Goal: Book appointment/travel/reservation

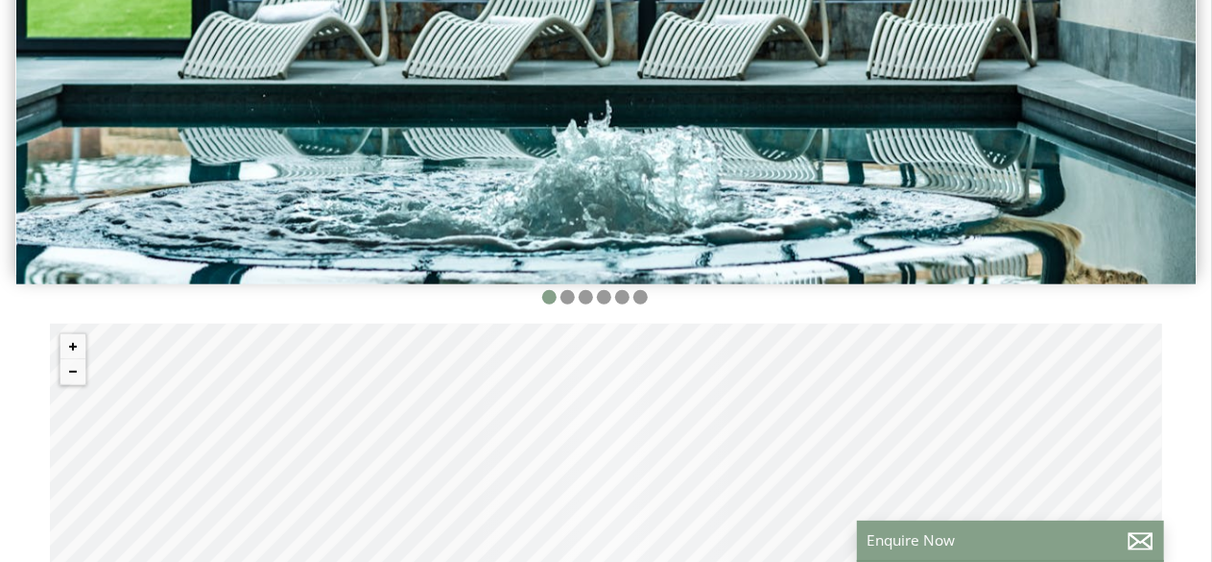
scroll to position [510, 0]
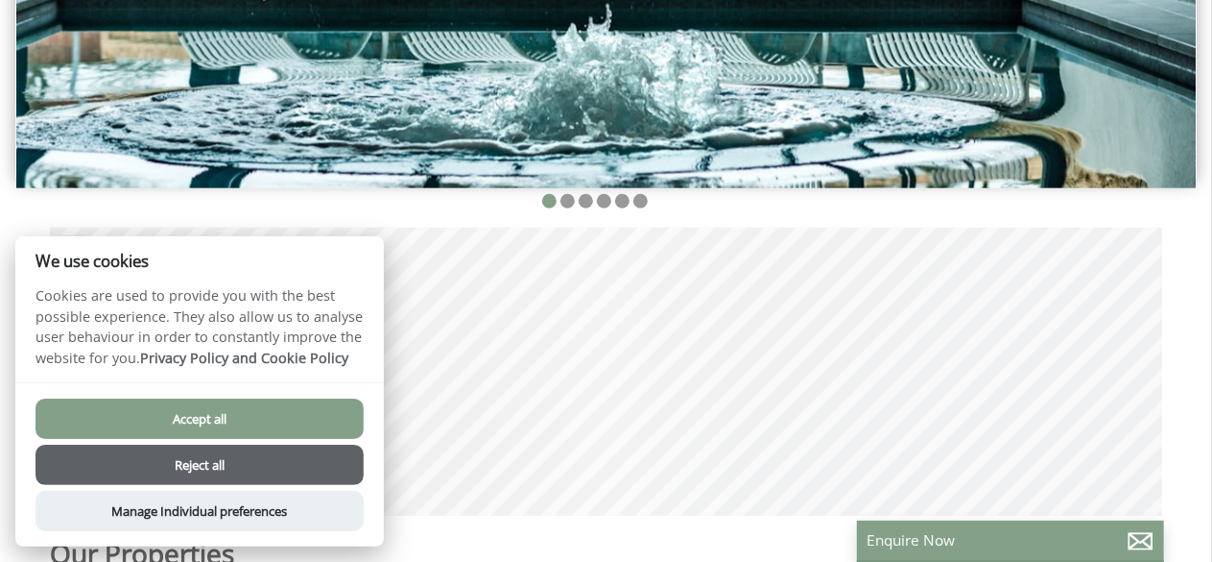
click at [202, 425] on button "Accept all" at bounding box center [200, 418] width 328 height 40
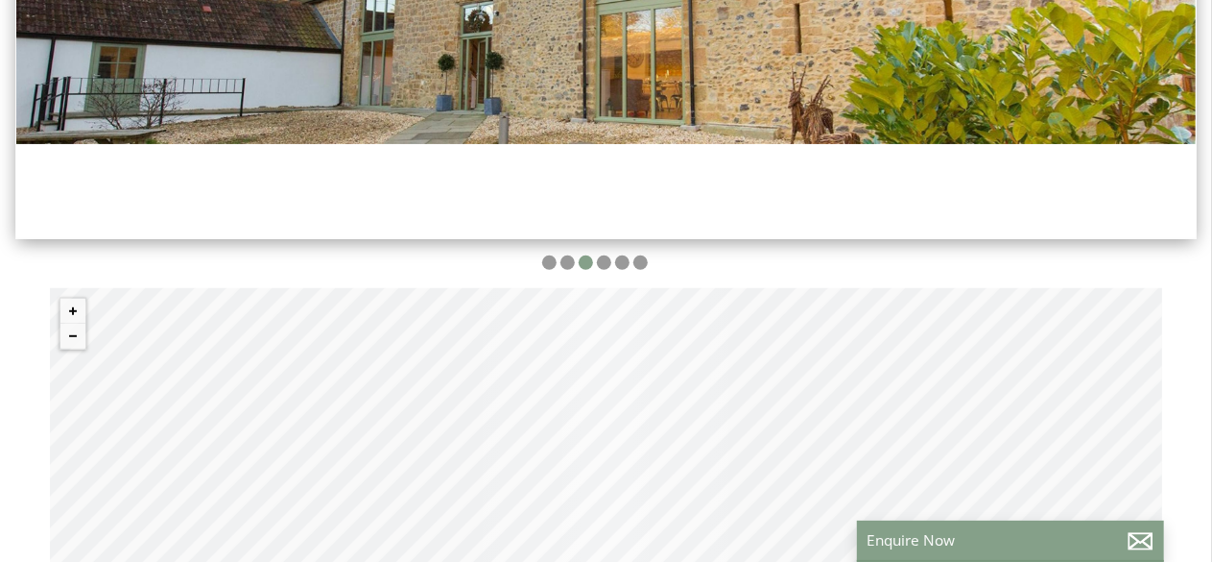
scroll to position [0, 17]
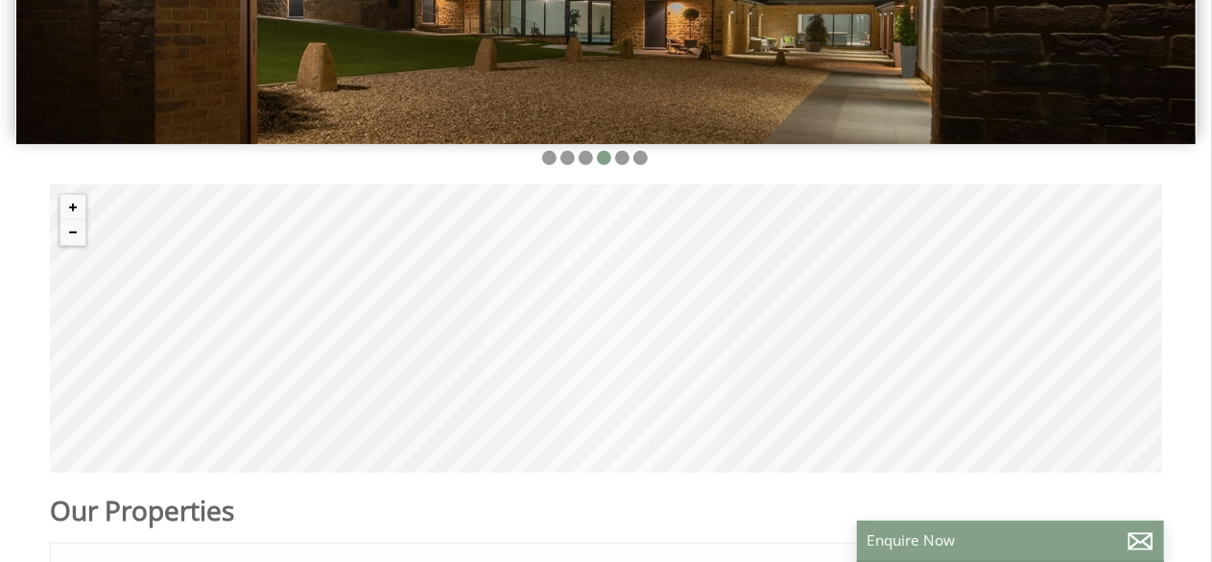
click at [670, 277] on div "© MapTiler © OpenStreetMap contributors" at bounding box center [606, 328] width 1113 height 288
click at [657, 277] on div "© MapTiler © OpenStreetMap contributors" at bounding box center [606, 328] width 1113 height 288
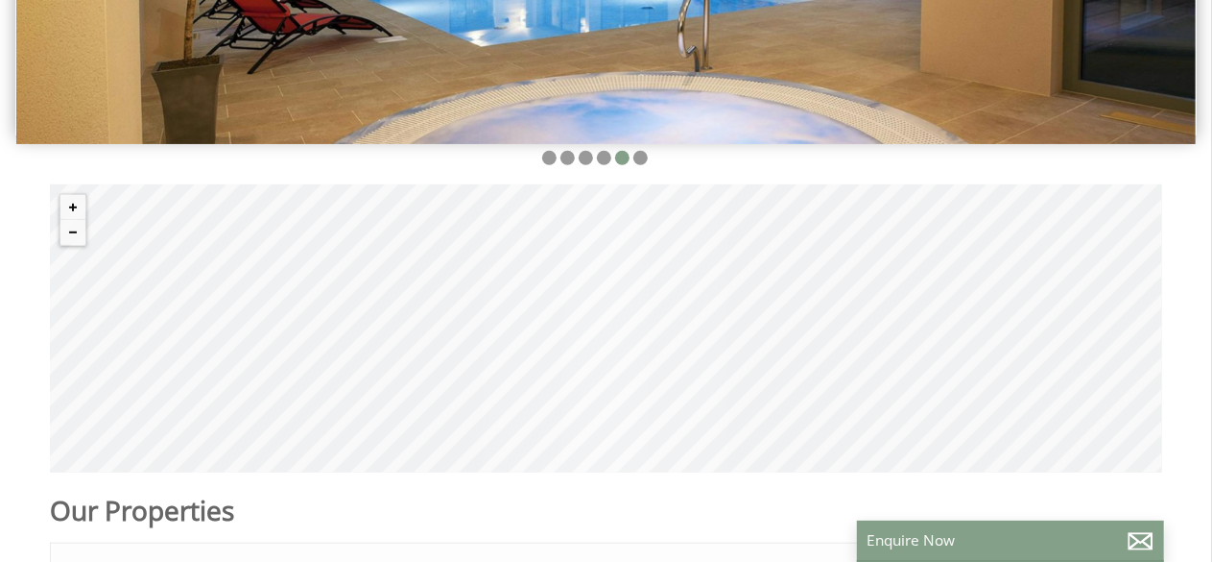
click at [578, 201] on div "© MapTiler © OpenStreetMap contributors" at bounding box center [606, 328] width 1113 height 288
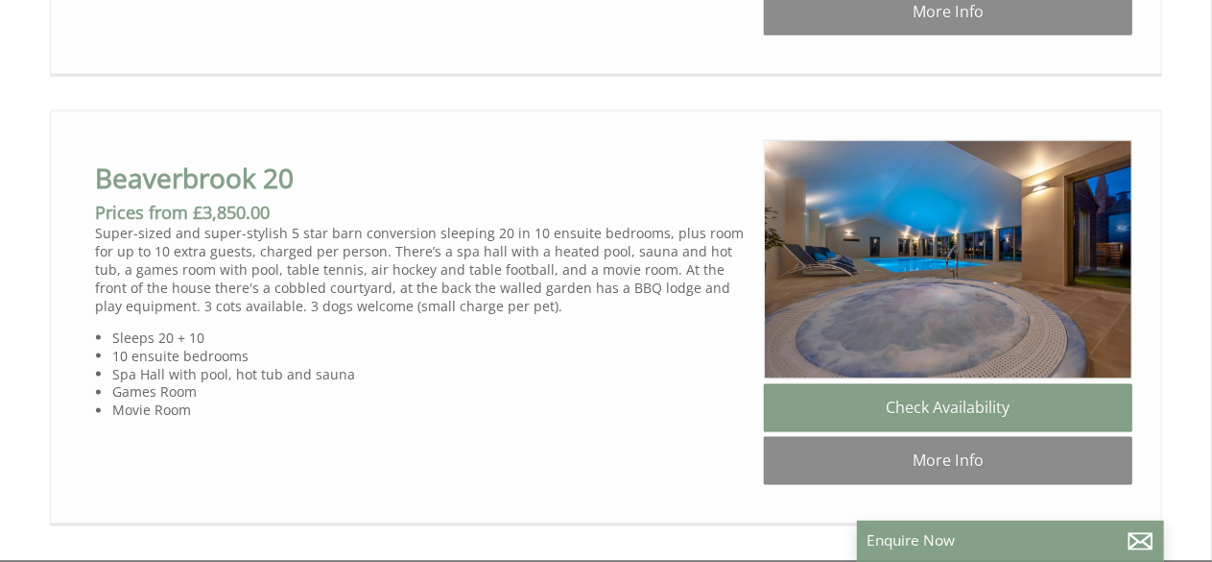
scroll to position [1513, 0]
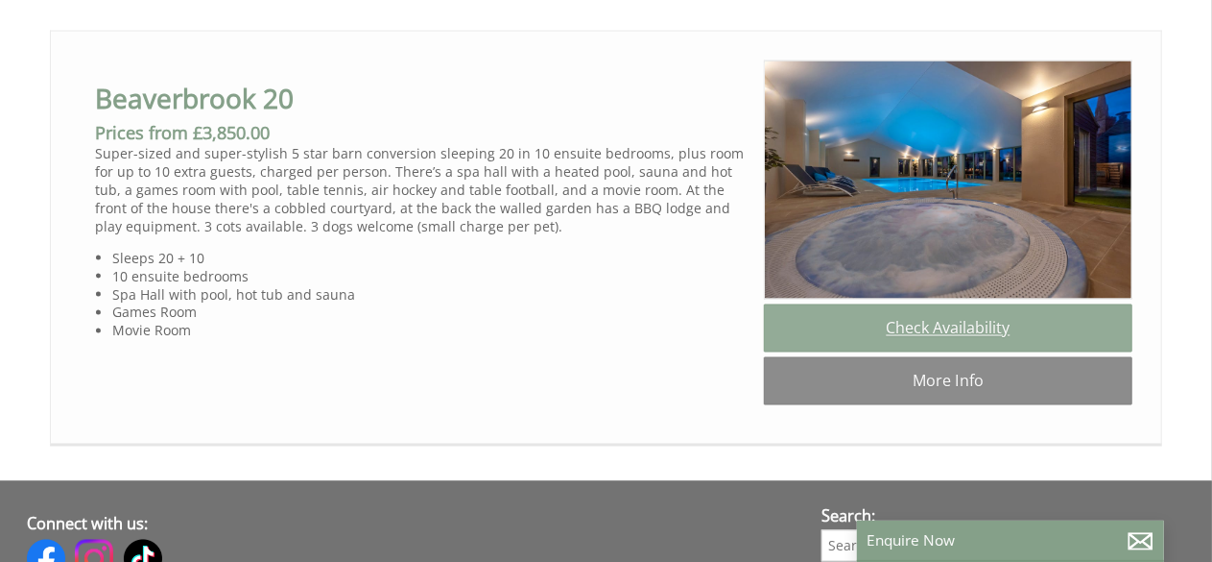
click at [965, 304] on link "Check Availability" at bounding box center [948, 328] width 369 height 48
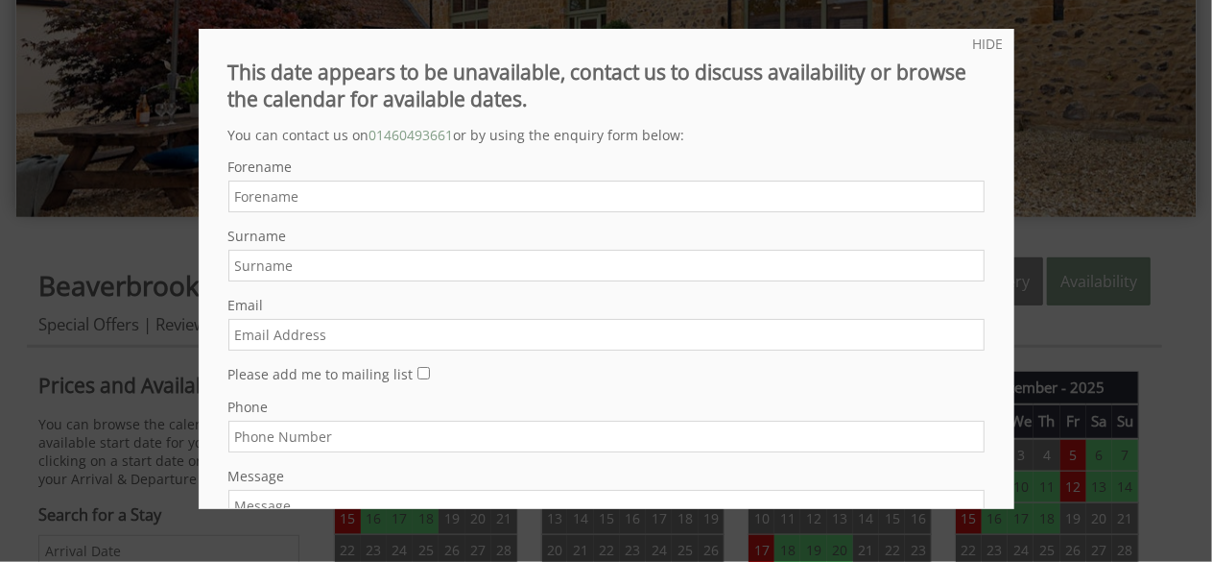
click at [1018, 43] on div at bounding box center [606, 281] width 1212 height 562
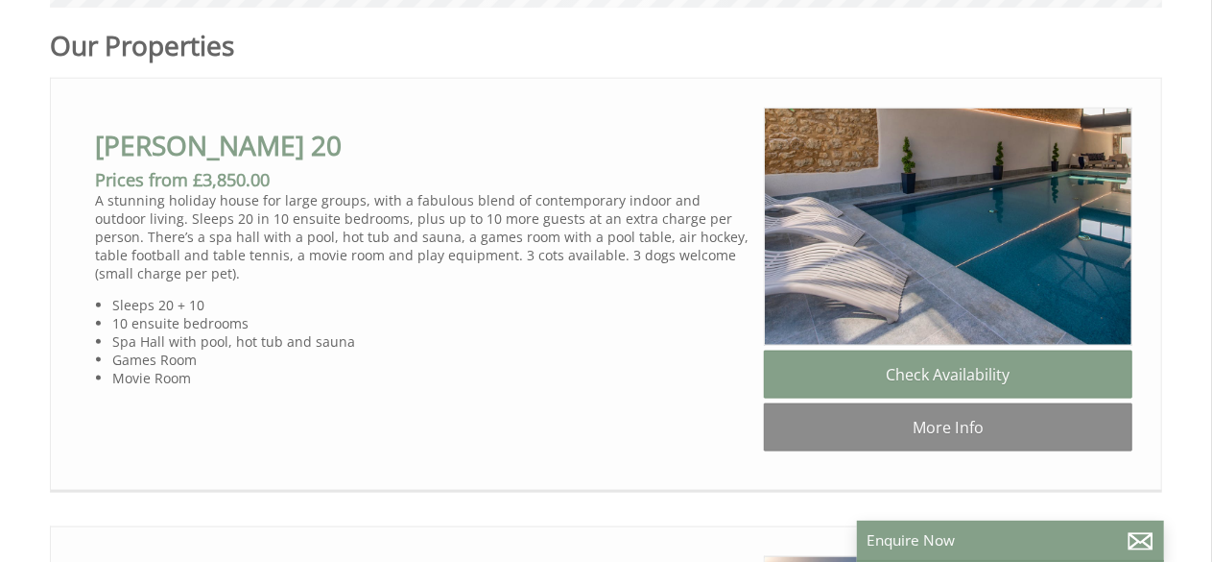
scroll to position [1033, 0]
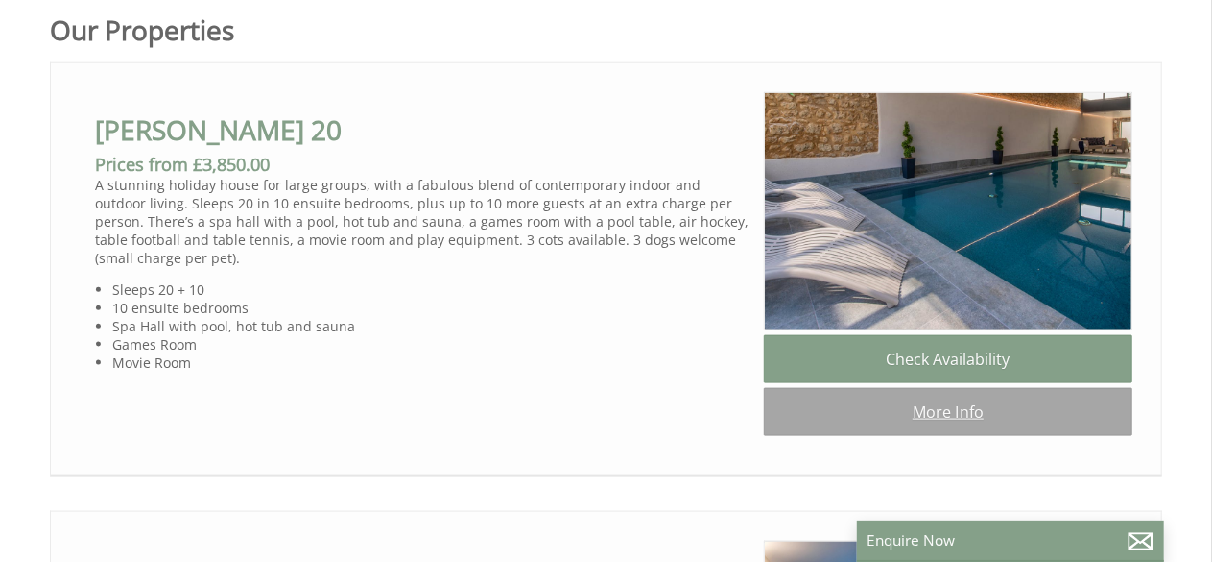
click at [957, 388] on link "More Info" at bounding box center [948, 412] width 369 height 48
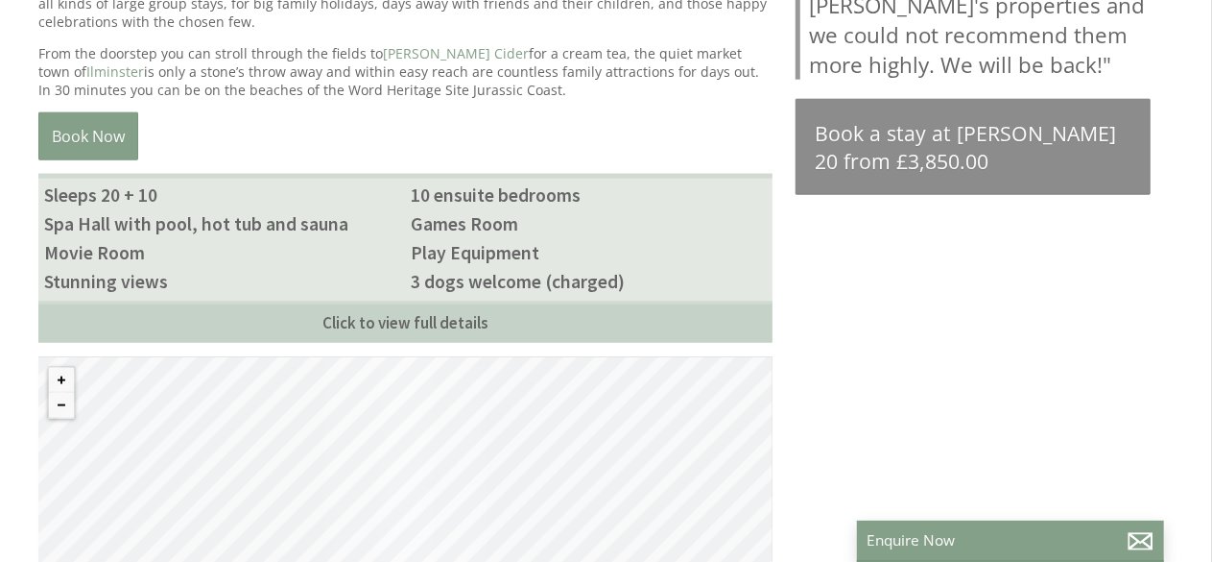
scroll to position [1056, 0]
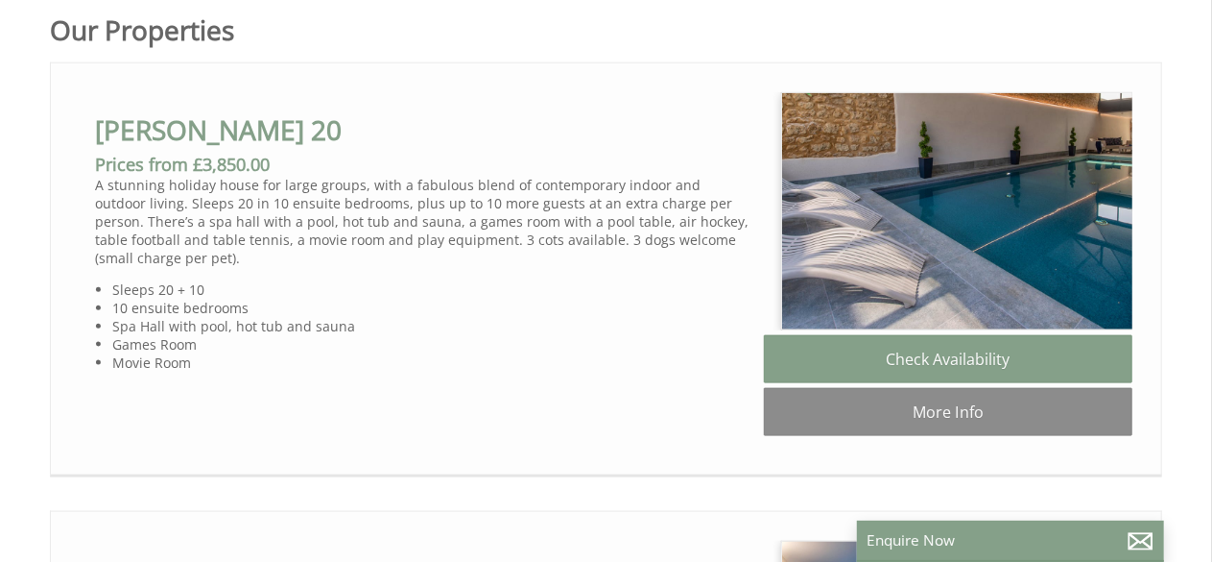
scroll to position [0, 17]
